Goal: Task Accomplishment & Management: Use online tool/utility

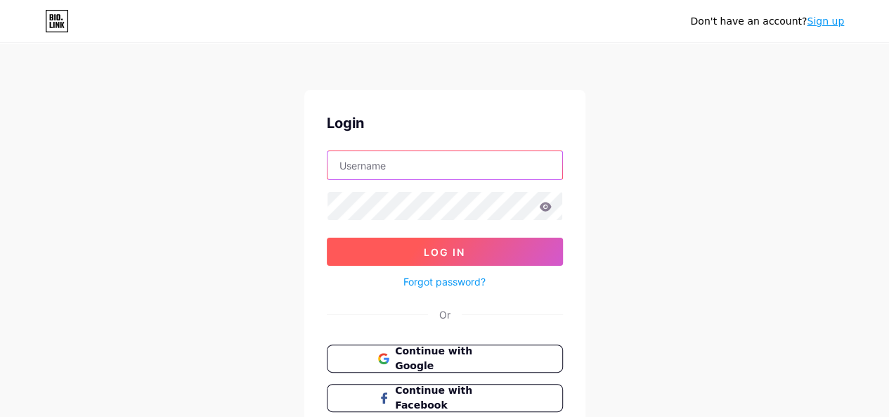
type input "[EMAIL_ADDRESS][DOMAIN_NAME]"
click at [453, 251] on span "Log In" at bounding box center [444, 252] width 41 height 12
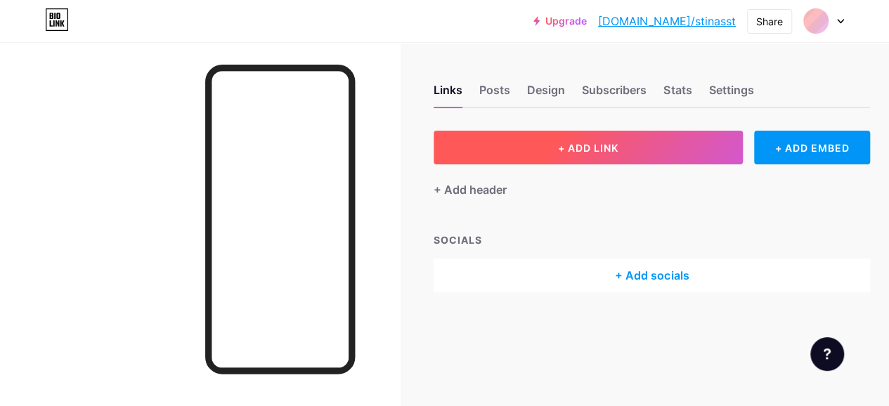
click at [597, 154] on button "+ ADD LINK" at bounding box center [588, 148] width 309 height 34
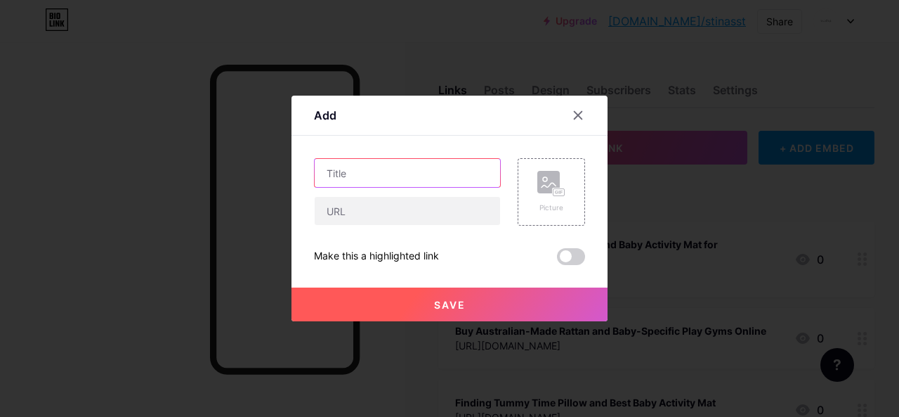
click at [384, 177] on input "text" at bounding box center [407, 173] width 185 height 28
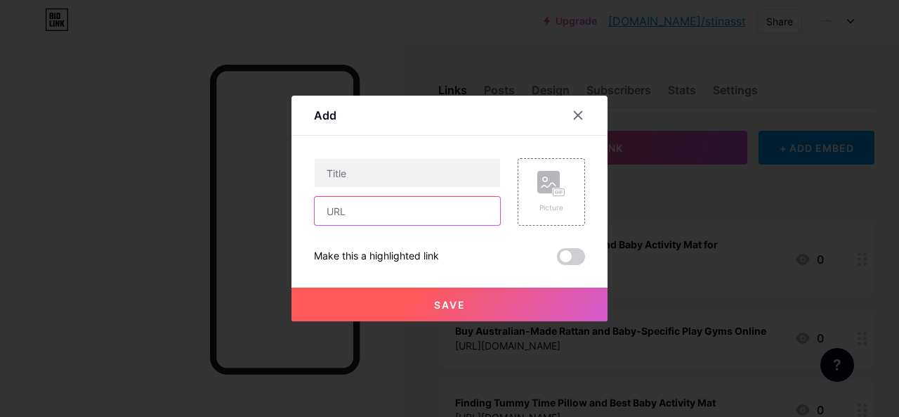
click at [357, 206] on input "text" at bounding box center [407, 211] width 185 height 28
paste input "[URL][DOMAIN_NAME]"
type input "[URL][DOMAIN_NAME]"
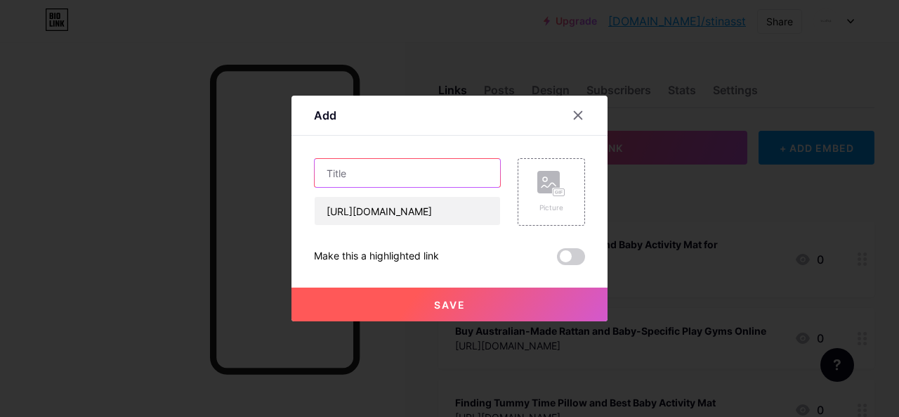
scroll to position [0, 0]
click at [359, 178] on input "text" at bounding box center [407, 173] width 185 height 28
paste input "Water Balloons & Baby Activity Mats: A Guide to Safe, Fun Playtime"
type input "Water Balloons & Baby Activity Mats: A Guide to Safe, Fun Playtime"
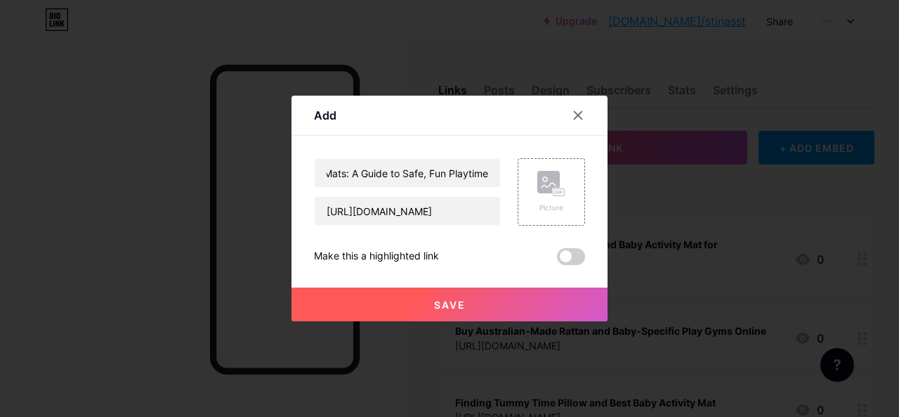
click at [492, 305] on button "Save" at bounding box center [450, 304] width 316 height 34
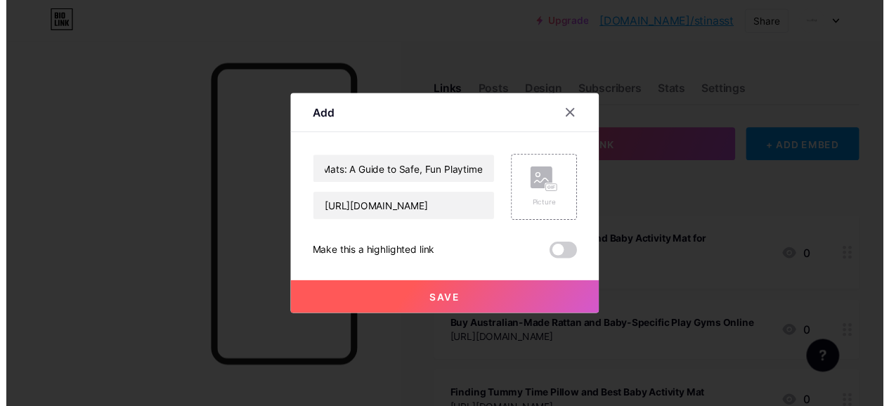
scroll to position [0, 0]
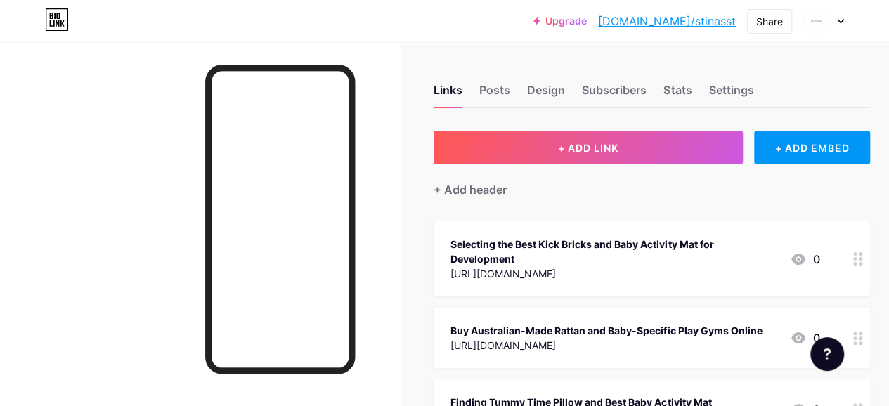
click at [675, 25] on link "[DOMAIN_NAME]/stinasst" at bounding box center [667, 21] width 138 height 17
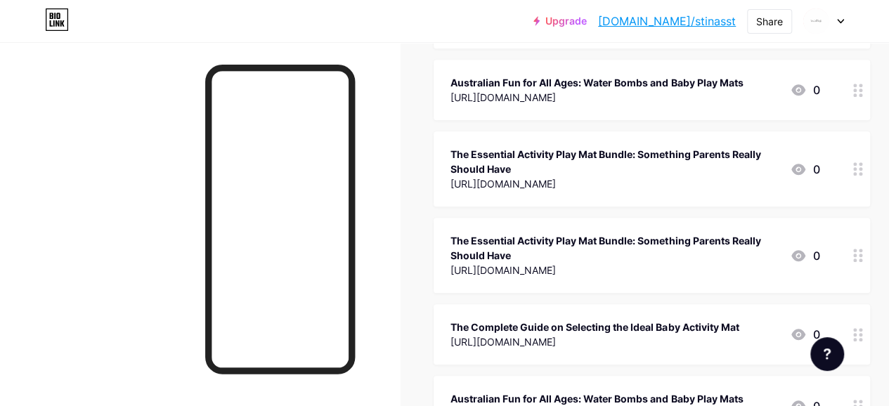
scroll to position [703, 0]
